Goal: Task Accomplishment & Management: Manage account settings

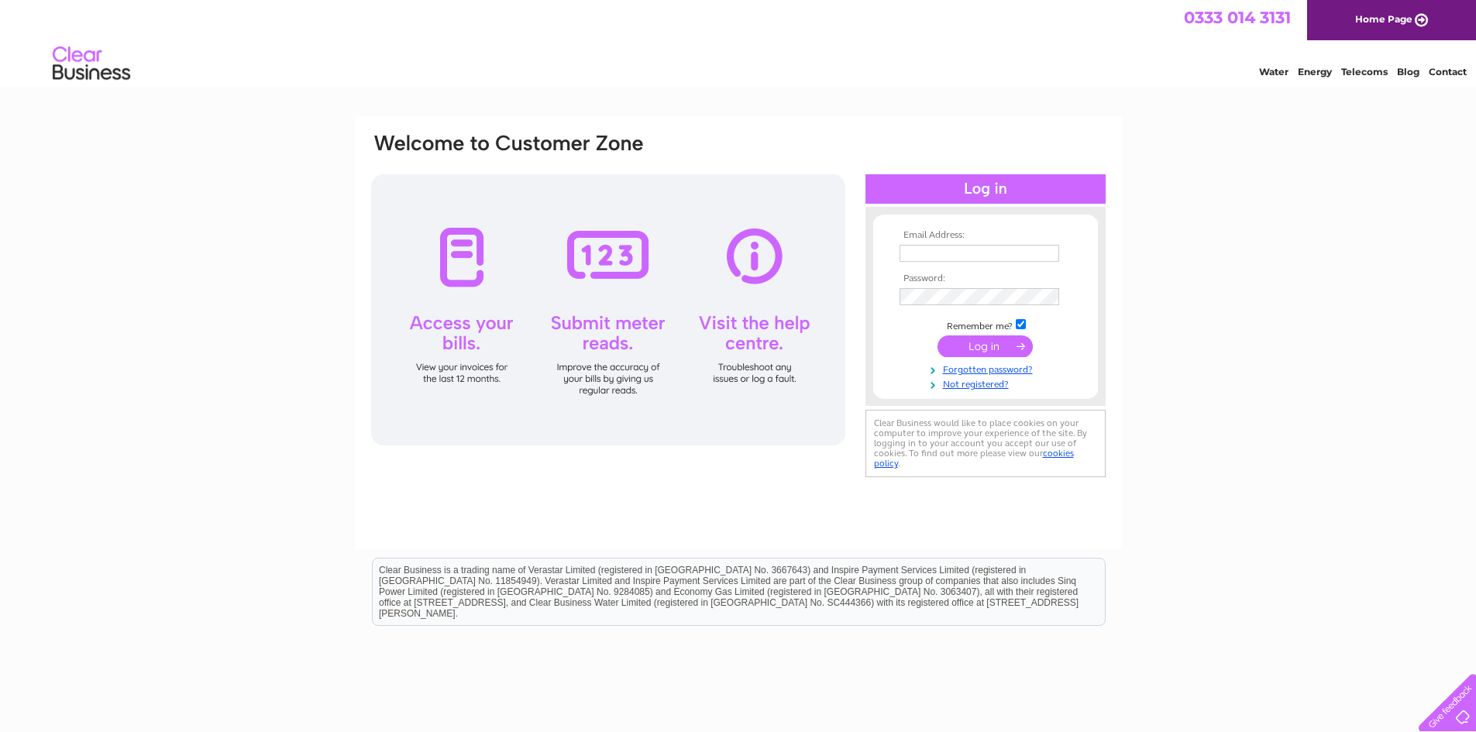
click at [924, 250] on input "text" at bounding box center [980, 253] width 160 height 17
type input "jonessj68@aol.com"
click at [938, 337] on input "submit" at bounding box center [985, 348] width 95 height 22
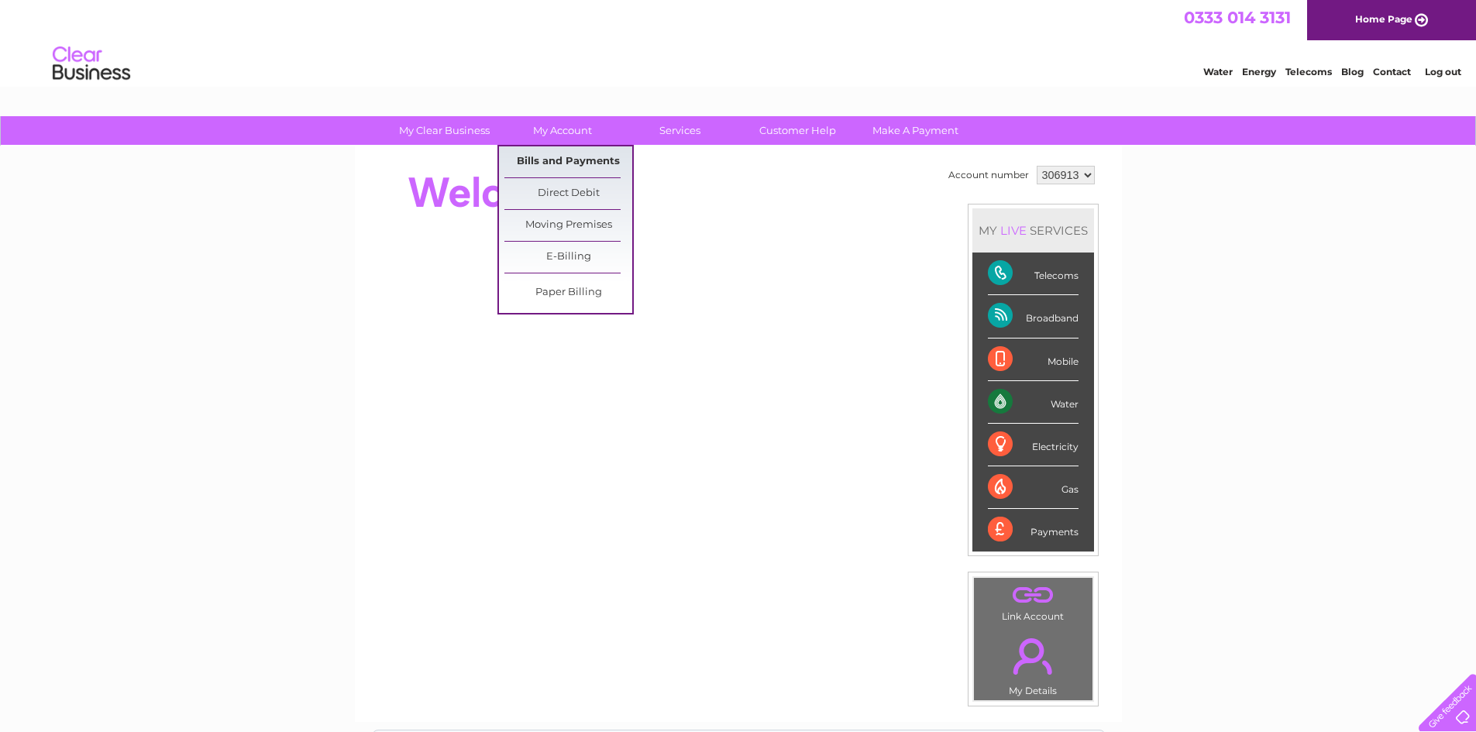
click at [563, 159] on link "Bills and Payments" at bounding box center [568, 161] width 128 height 31
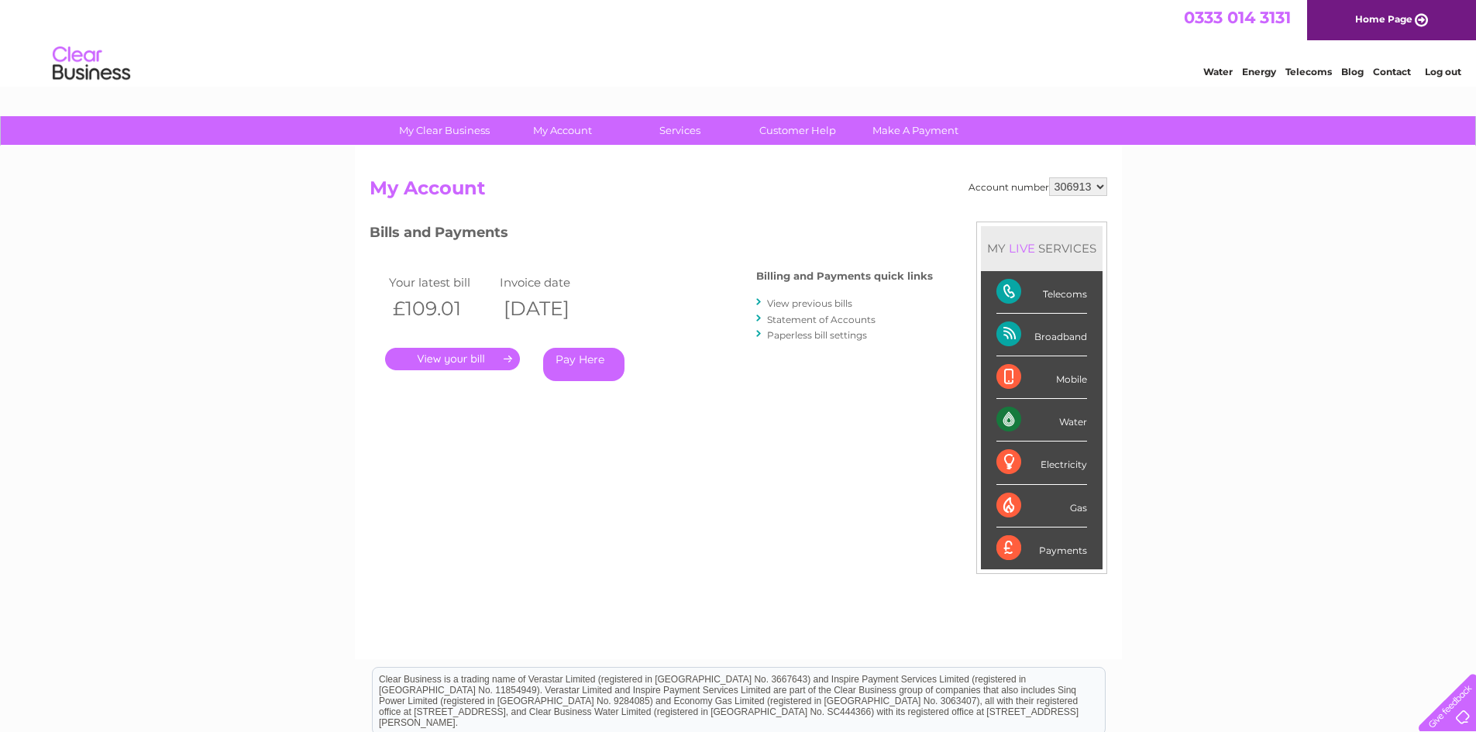
click at [477, 357] on link "." at bounding box center [452, 359] width 135 height 22
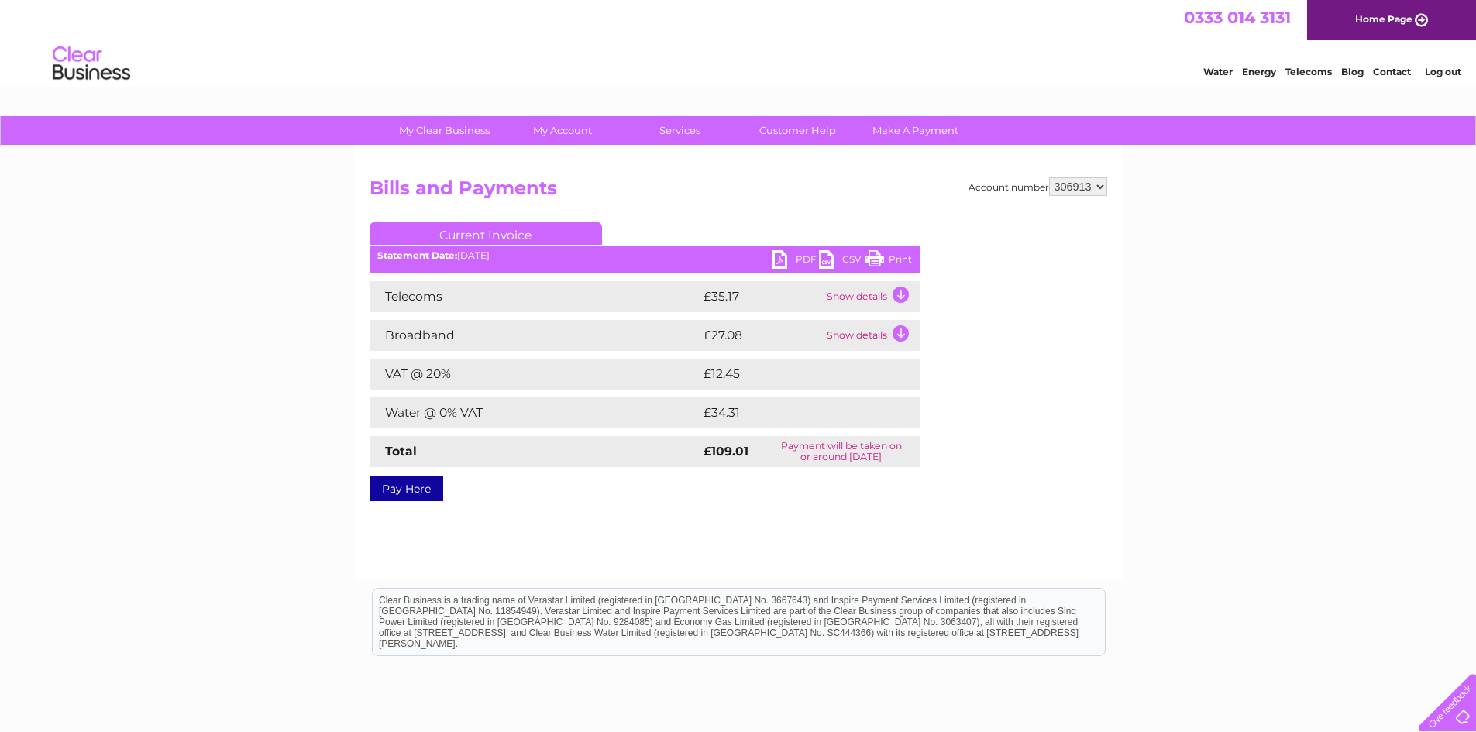
click at [780, 257] on link "PDF" at bounding box center [796, 261] width 46 height 22
